Goal: Information Seeking & Learning: Learn about a topic

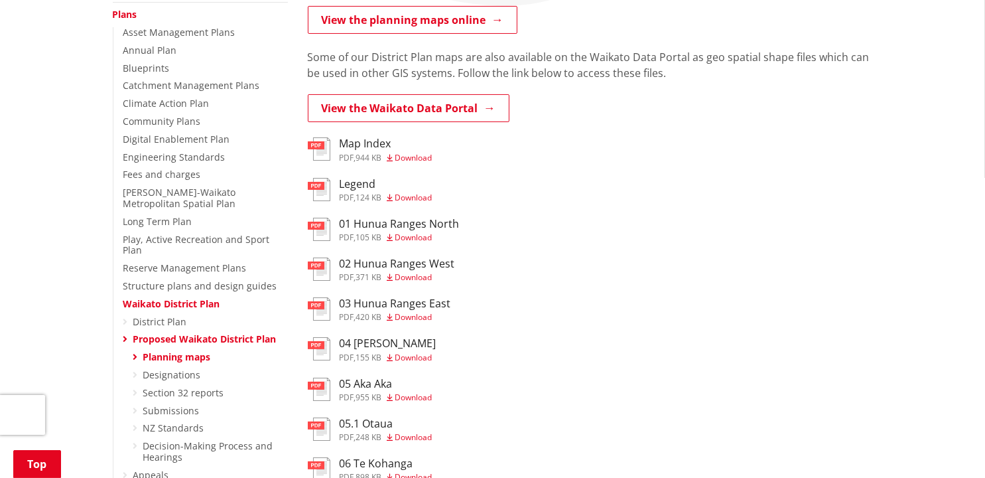
scroll to position [332, 0]
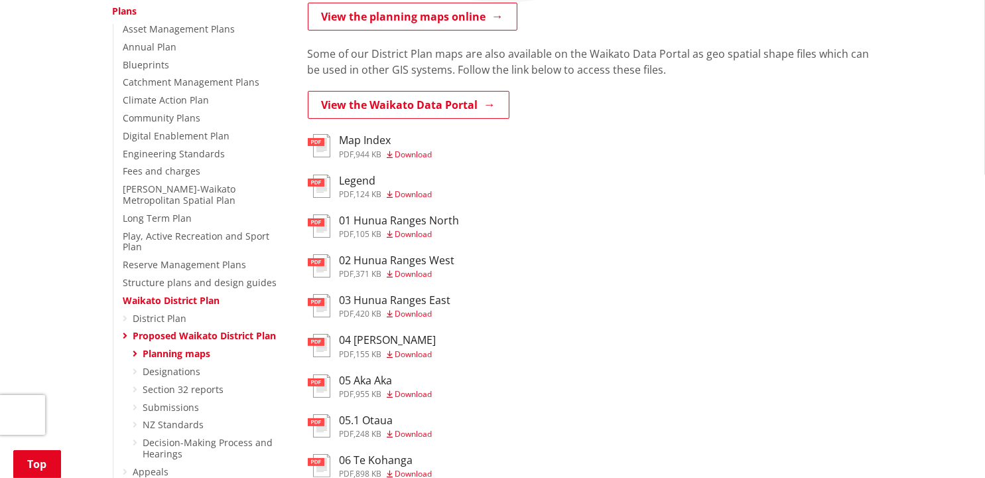
click at [362, 299] on h3 "03 Hunua Ranges East" at bounding box center [395, 300] width 111 height 13
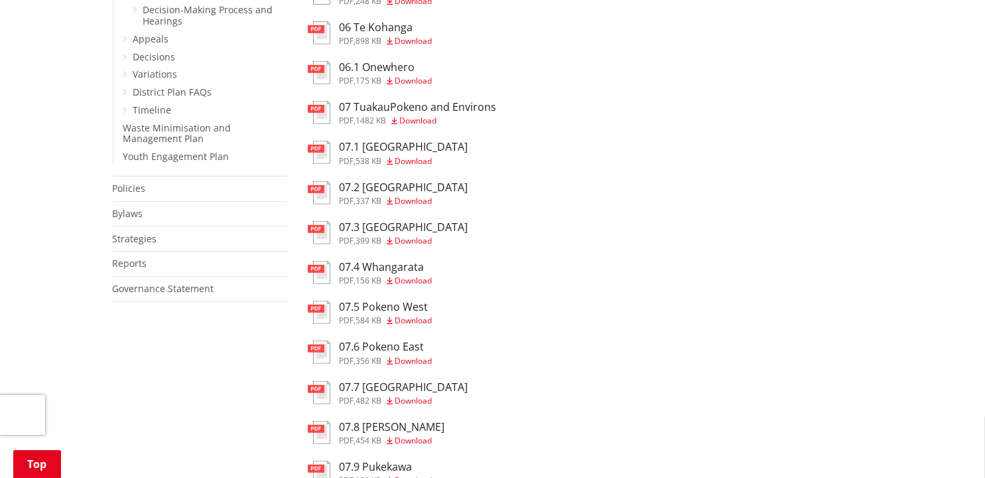
scroll to position [796, 0]
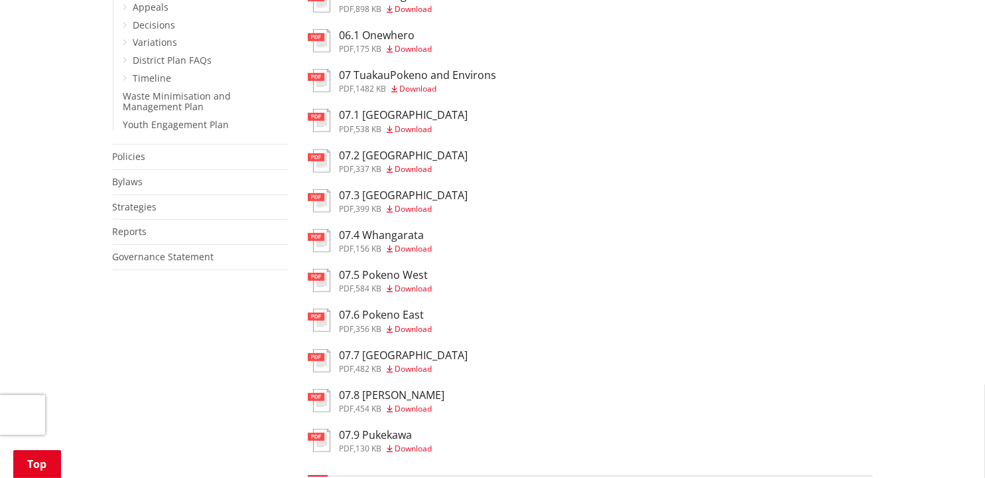
click at [376, 319] on h3 "07.6 Pokeno East" at bounding box center [386, 315] width 93 height 13
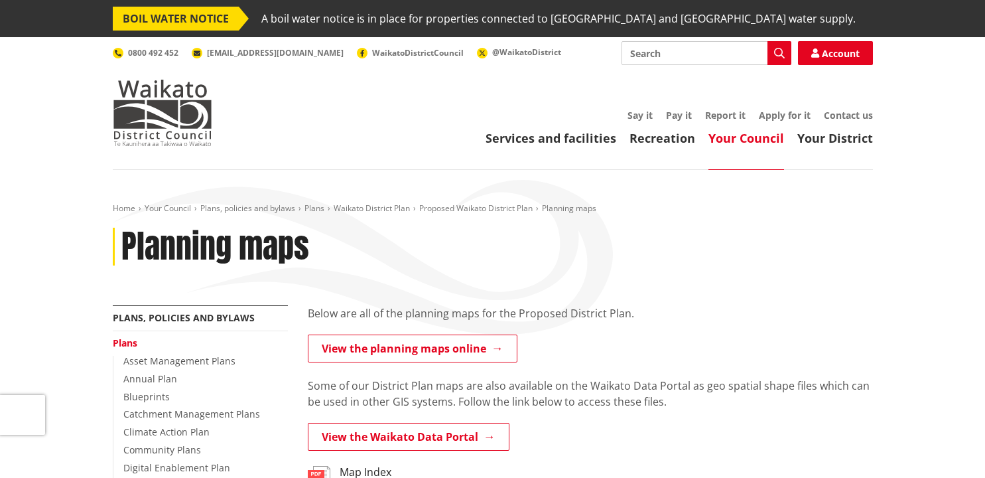
scroll to position [796, 0]
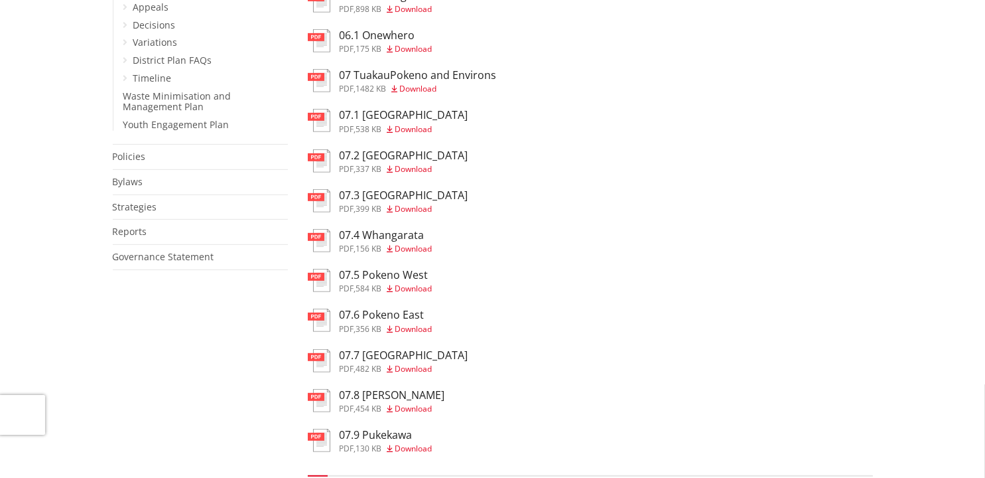
click at [344, 76] on h3 "07 TuakauPokeno and Environs" at bounding box center [418, 75] width 157 height 13
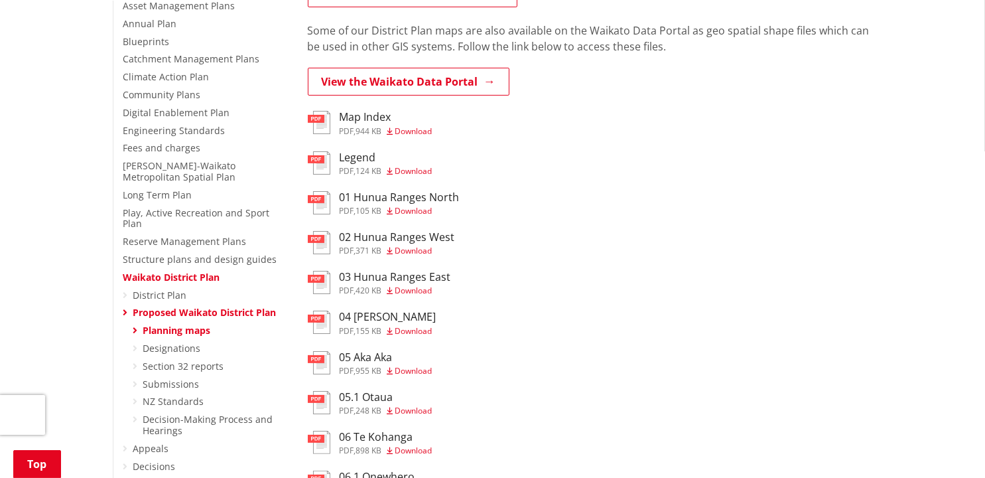
scroll to position [332, 0]
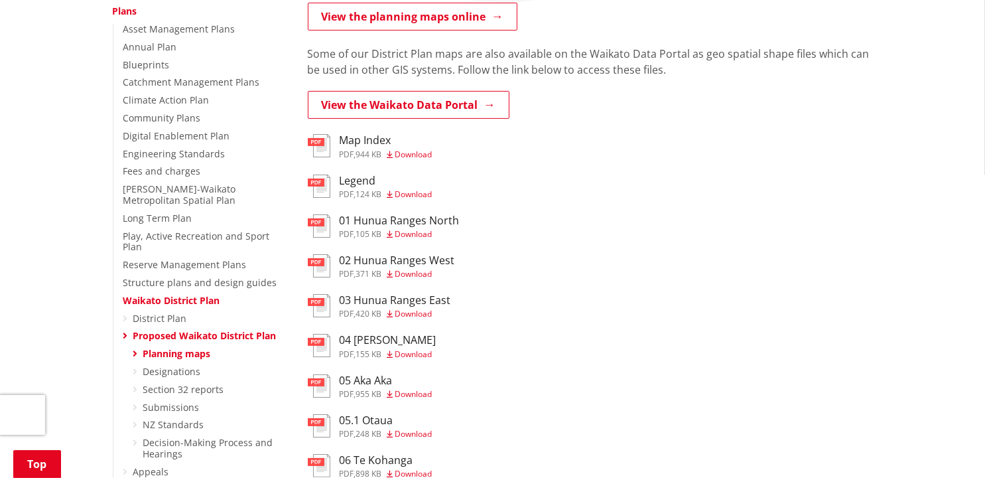
click at [362, 180] on h3 "Legend" at bounding box center [386, 181] width 93 height 13
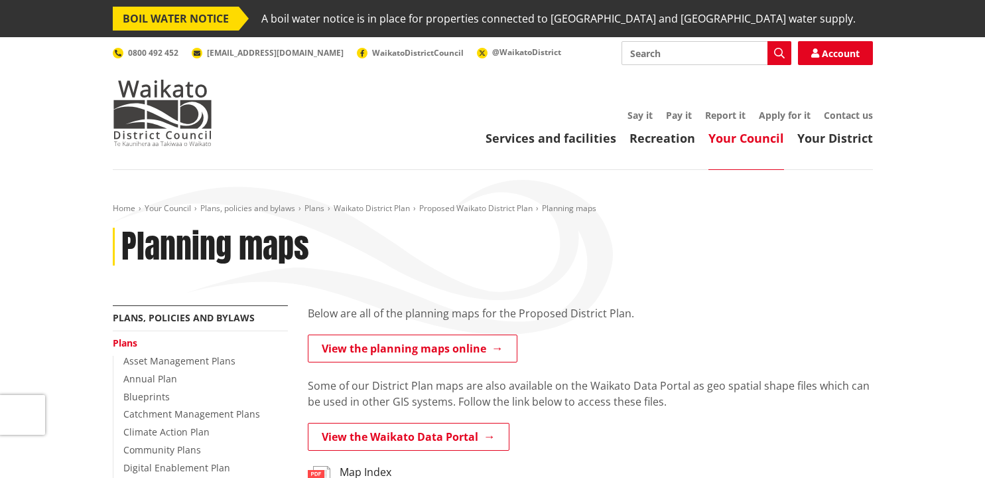
scroll to position [332, 0]
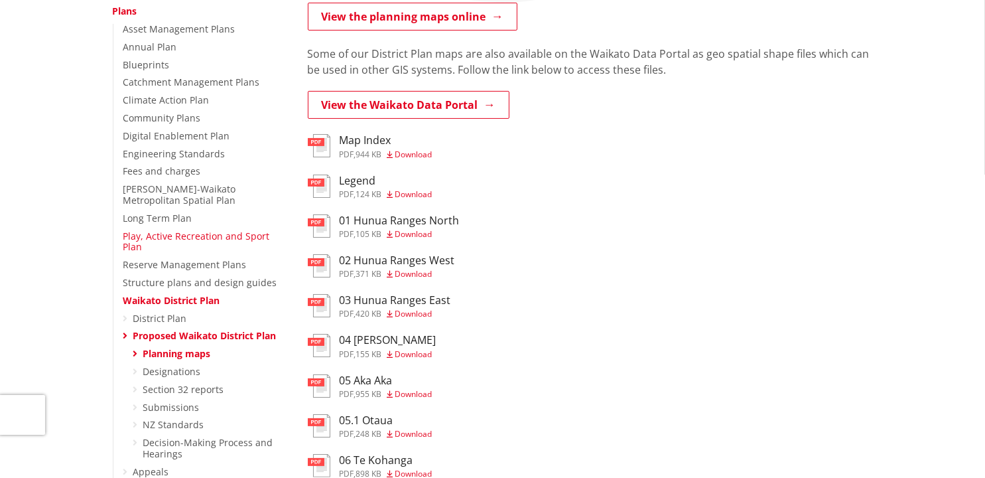
click at [184, 231] on link "Play, Active Recreation and Sport Plan" at bounding box center [196, 242] width 147 height 24
